Goal: Transaction & Acquisition: Purchase product/service

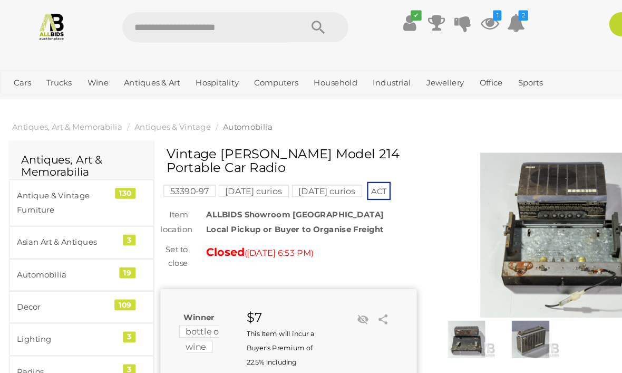
click at [48, 22] on img at bounding box center [45, 23] width 25 height 25
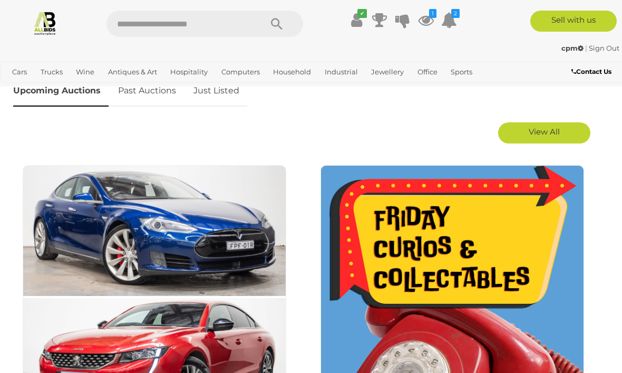
scroll to position [540, 0]
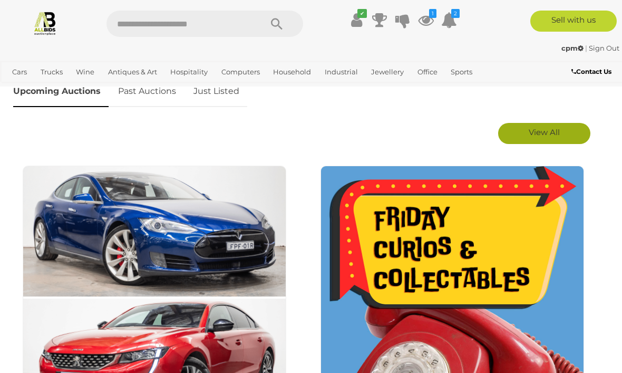
click at [554, 133] on span "View All" at bounding box center [544, 132] width 31 height 10
click at [492, 240] on img at bounding box center [453, 298] width 264 height 264
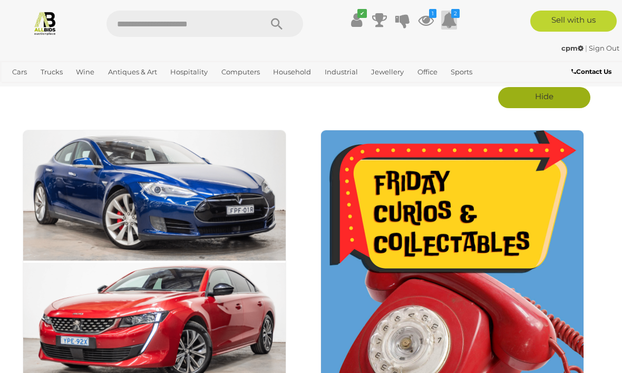
click at [452, 21] on icon at bounding box center [450, 20] width 16 height 19
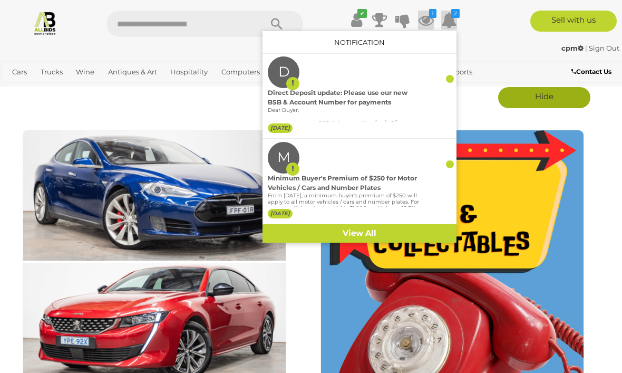
click at [434, 19] on icon at bounding box center [426, 20] width 16 height 19
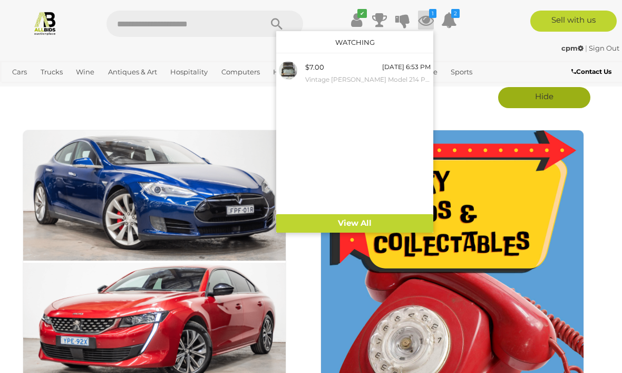
click at [496, 43] on div "cpm | Sign Out" at bounding box center [311, 48] width 617 height 12
